Goal: Information Seeking & Learning: Learn about a topic

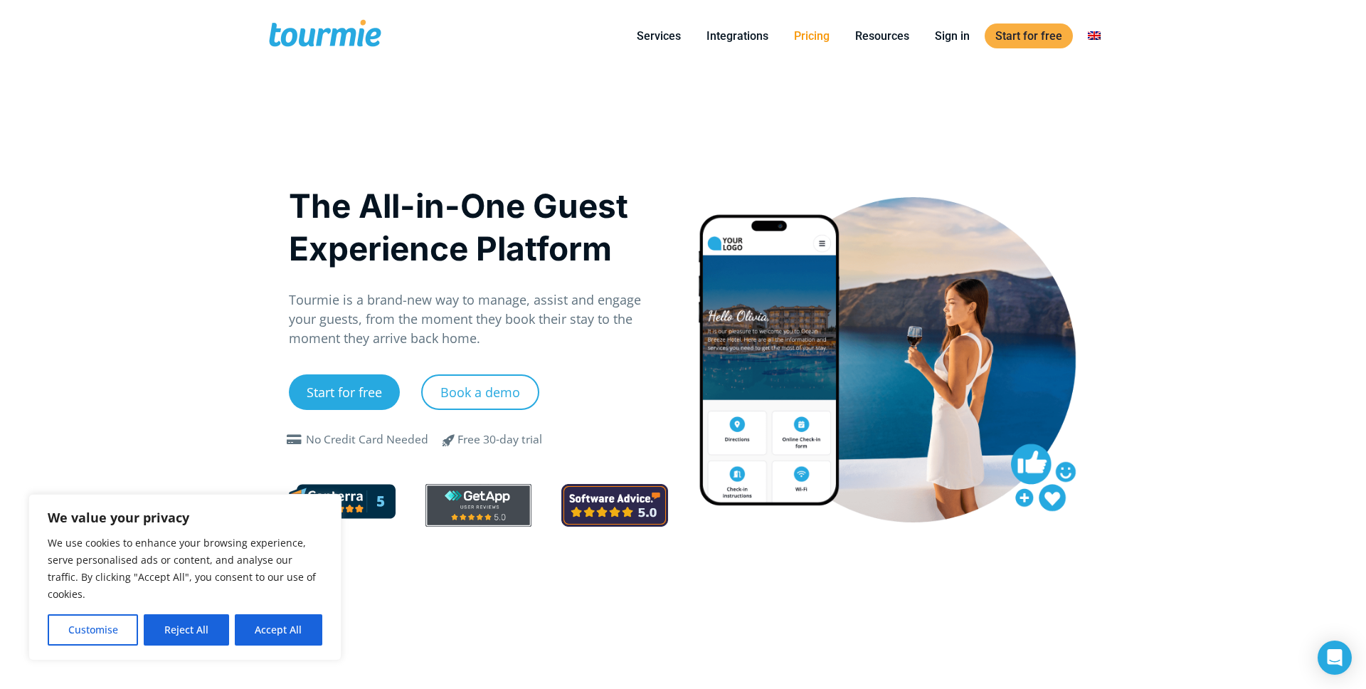
click at [807, 34] on link "Pricing" at bounding box center [811, 36] width 57 height 18
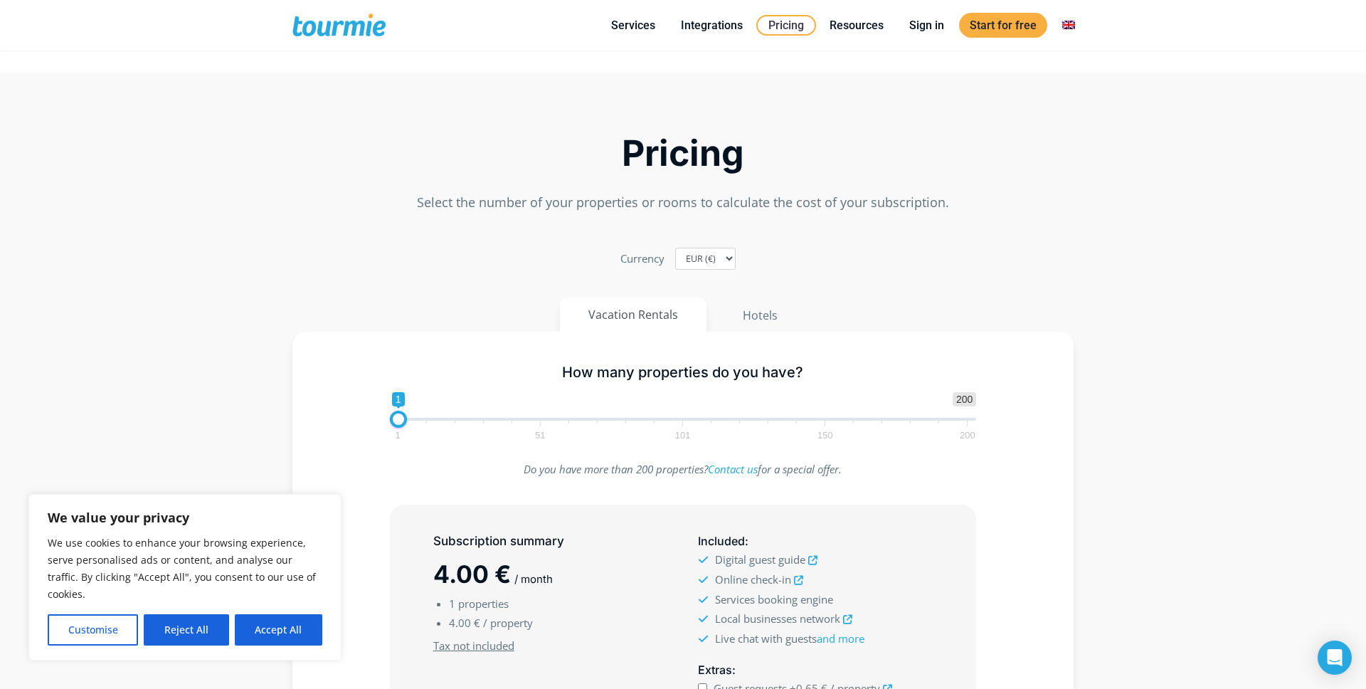
scroll to position [62, 0]
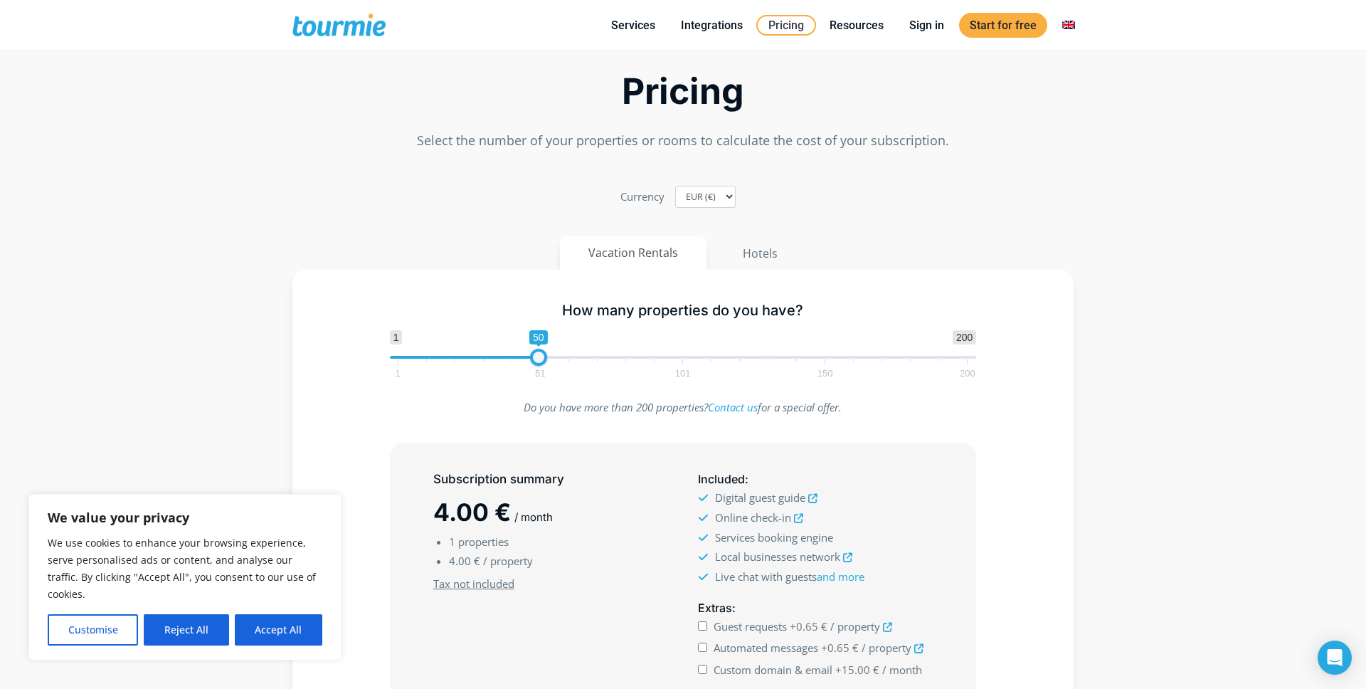
type input "50"
drag, startPoint x: 402, startPoint y: 356, endPoint x: 542, endPoint y: 355, distance: 140.2
click at [542, 355] on span at bounding box center [538, 357] width 17 height 17
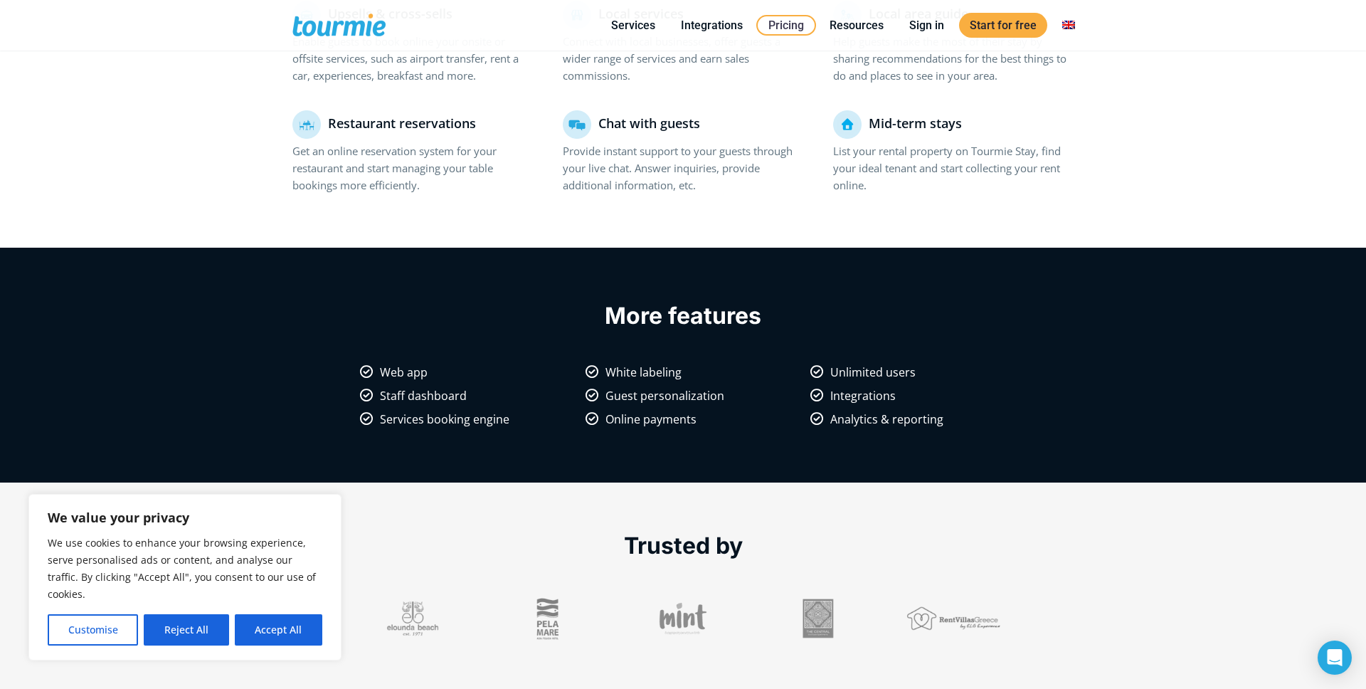
scroll to position [1198, 0]
